Goal: Information Seeking & Learning: Learn about a topic

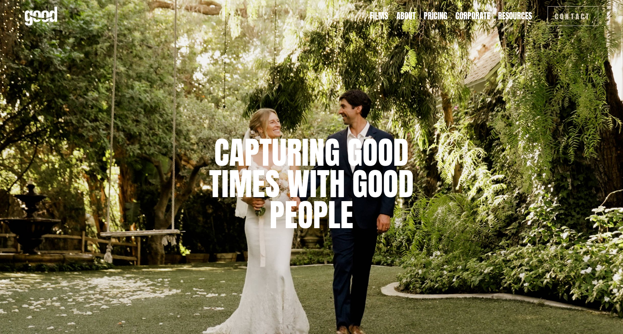
click at [440, 16] on link "Pricing" at bounding box center [436, 15] width 24 height 11
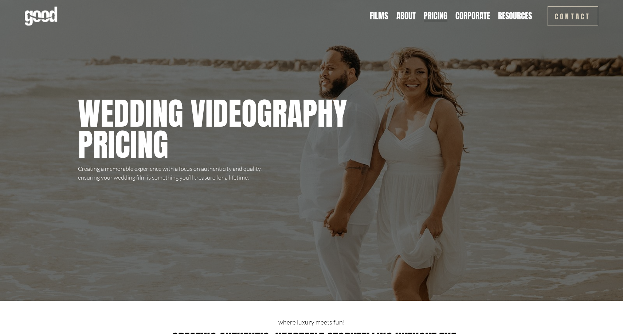
click at [384, 13] on link "Films" at bounding box center [379, 15] width 18 height 11
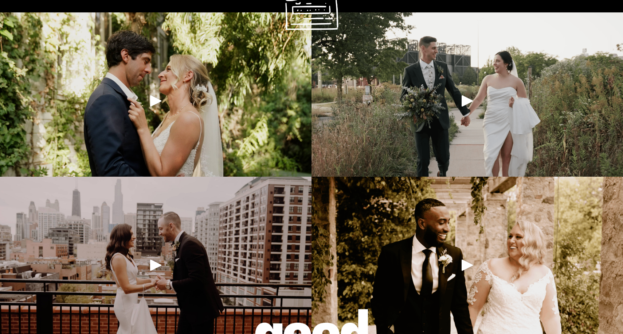
scroll to position [634, 0]
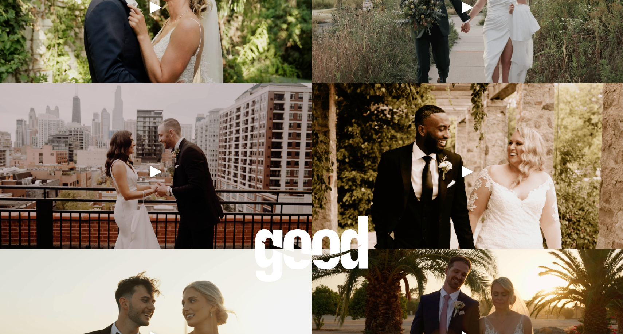
click at [154, 175] on div "Play" at bounding box center [156, 172] width 18 height 18
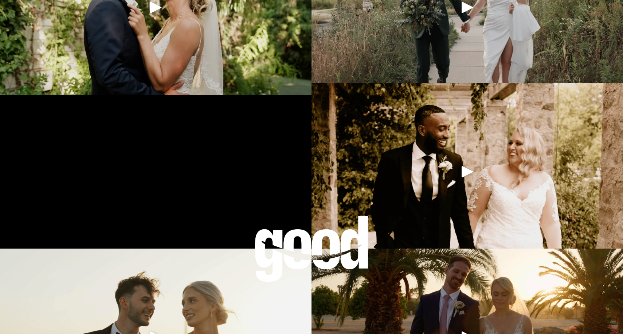
click at [465, 172] on div "Play" at bounding box center [468, 172] width 18 height 18
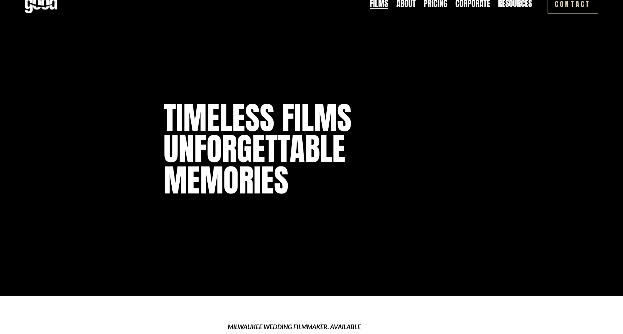
scroll to position [0, 0]
